Goal: Communication & Community: Answer question/provide support

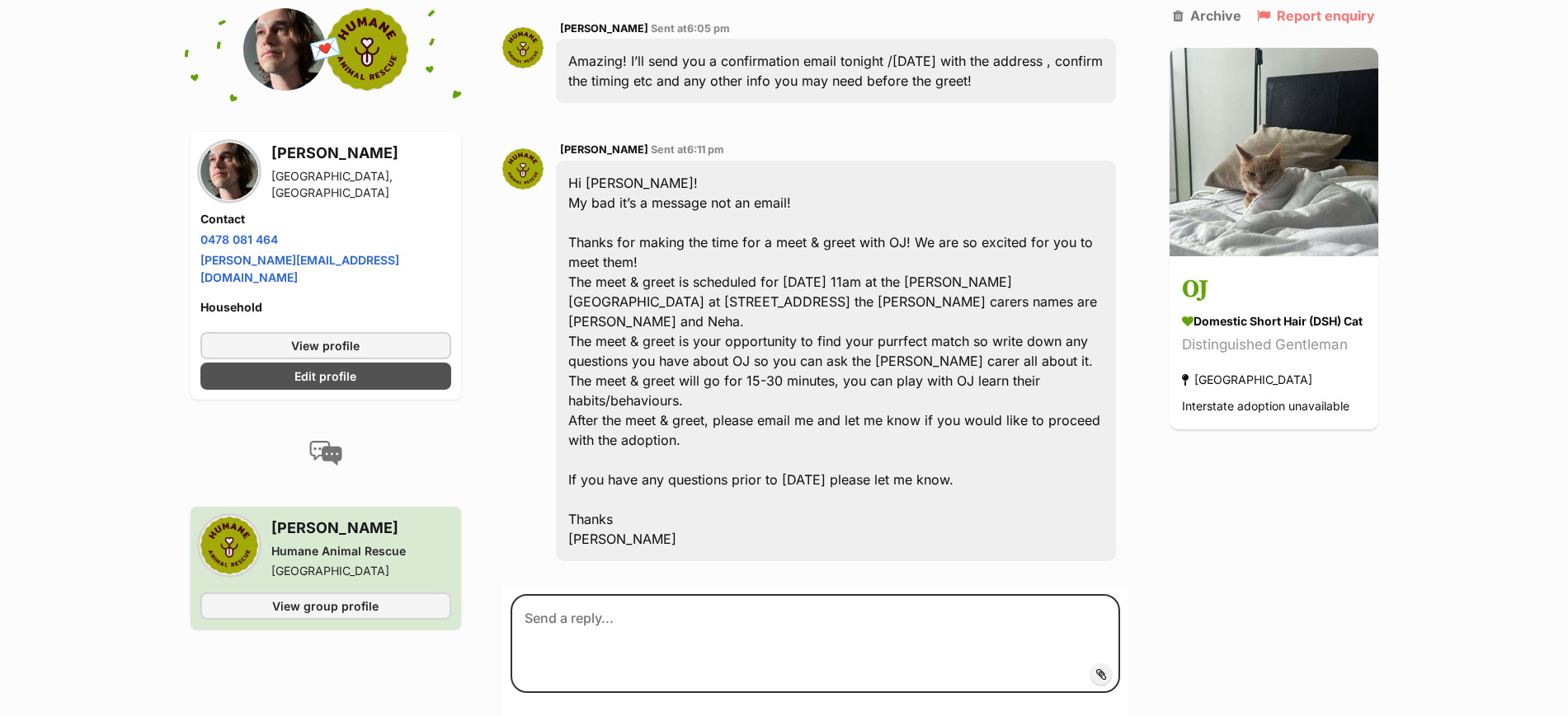
scroll to position [2953, 0]
drag, startPoint x: 669, startPoint y: 280, endPoint x: 946, endPoint y: 285, distance: 277.0
click at [946, 285] on div "Hi [PERSON_NAME]! My bad it’s a message not an email! Thanks for making the tim…" at bounding box center [835, 360] width 559 height 400
copy div "[STREET_ADDRESS]"
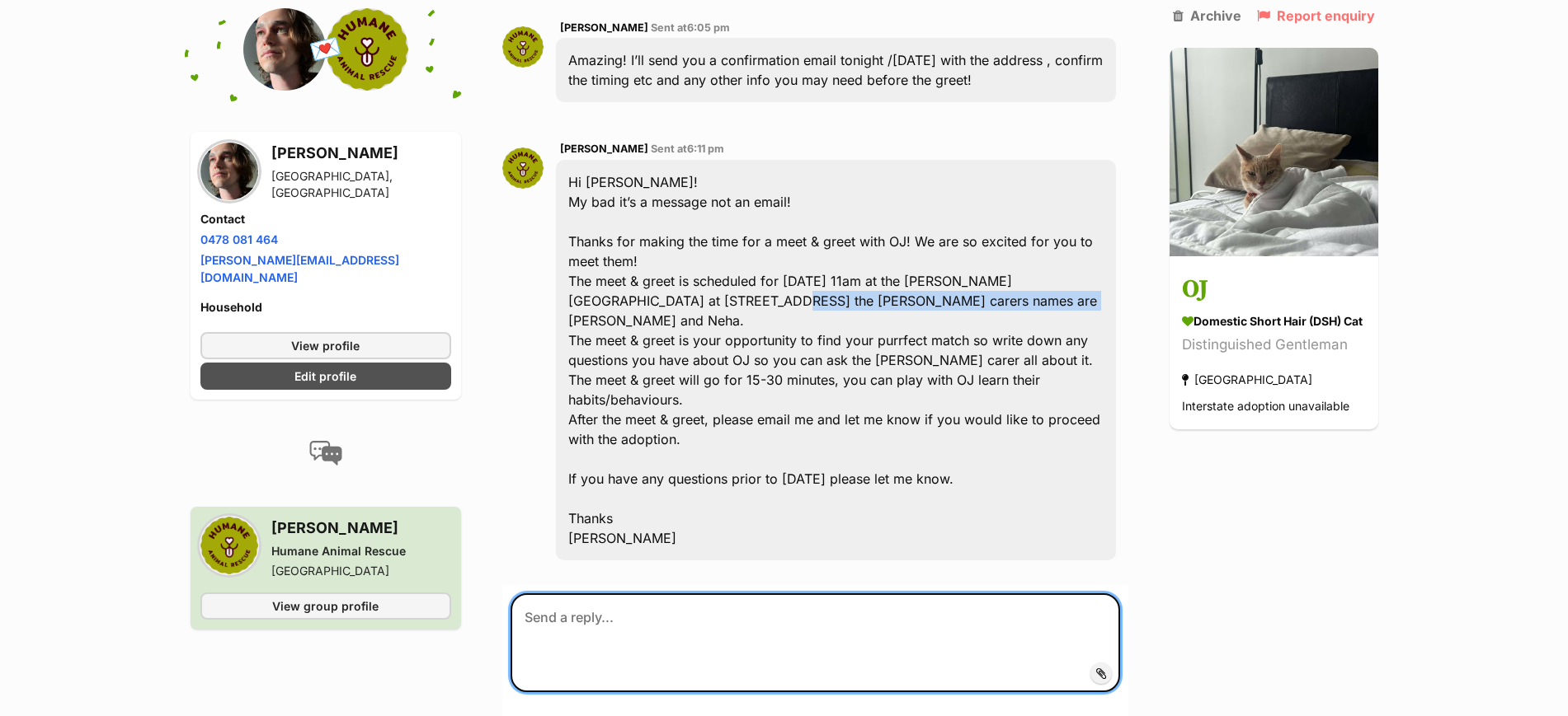
click at [674, 594] on textarea at bounding box center [815, 643] width 609 height 99
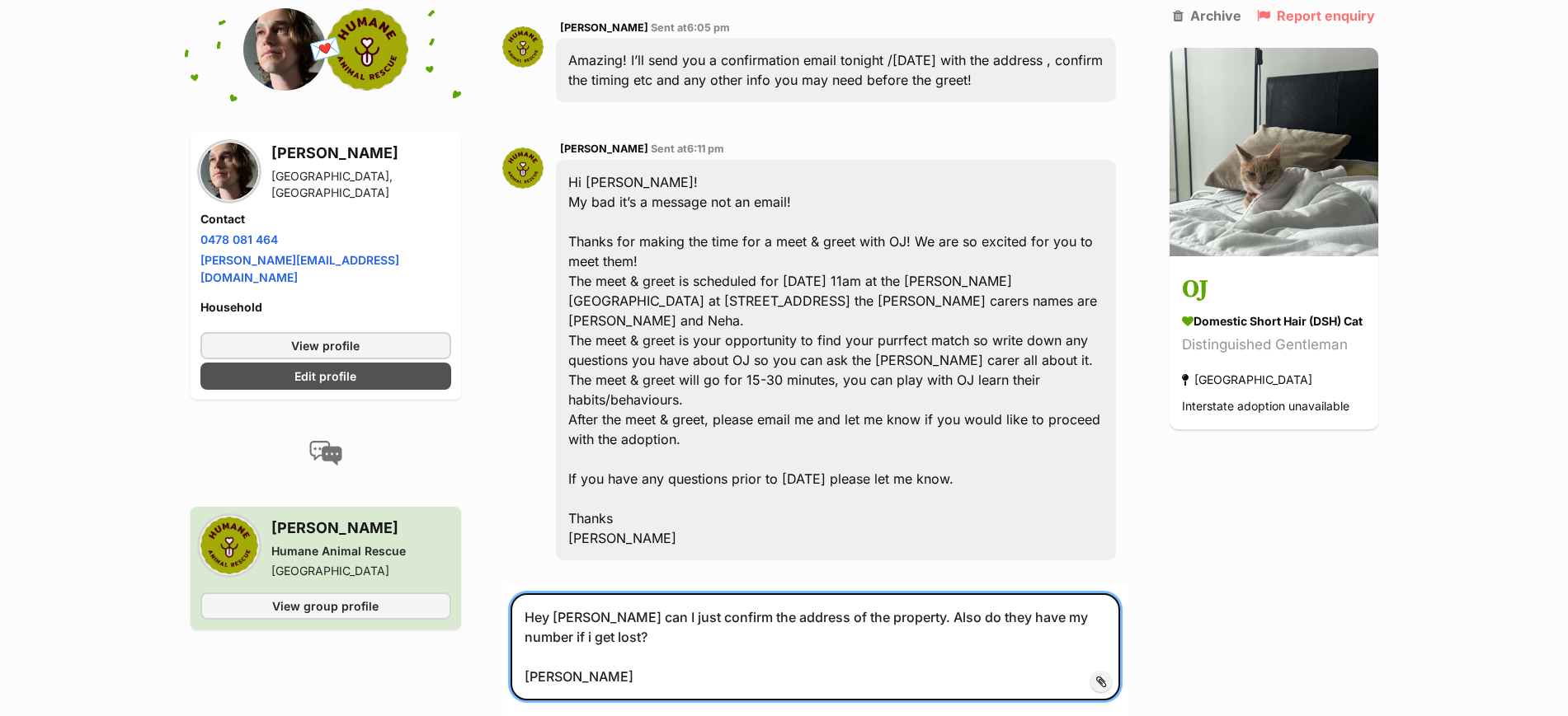
type textarea "Hey [PERSON_NAME] can I just confirm the address of the property. Also do they …"
